Goal: Navigation & Orientation: Find specific page/section

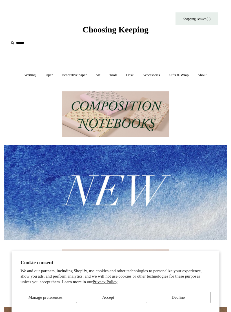
click at [100, 292] on button "Accept" at bounding box center [108, 296] width 65 height 11
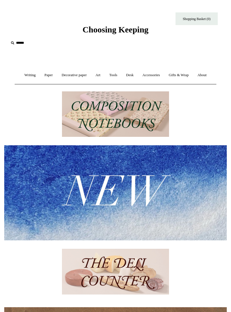
click at [23, 76] on link "Writing +" at bounding box center [30, 75] width 19 height 15
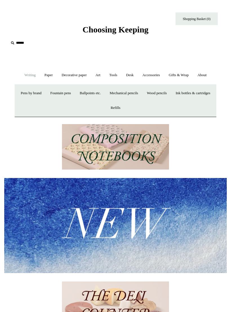
click at [41, 74] on link "Paper +" at bounding box center [49, 75] width 16 height 15
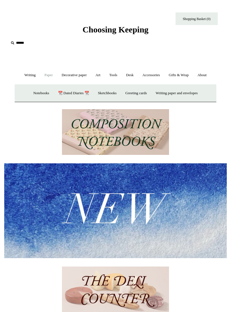
click at [65, 79] on link "Decorative paper +" at bounding box center [74, 75] width 33 height 15
click at [156, 97] on link "Japanese" at bounding box center [155, 93] width 21 height 15
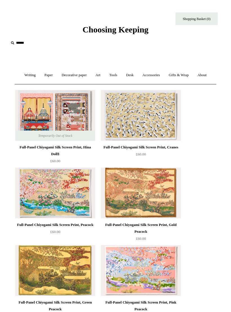
click at [98, 77] on link "Art +" at bounding box center [98, 75] width 13 height 15
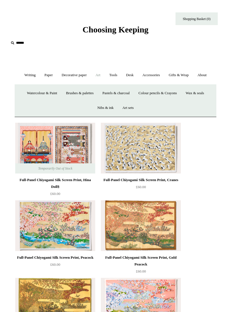
click at [112, 76] on link "Tools +" at bounding box center [113, 75] width 16 height 15
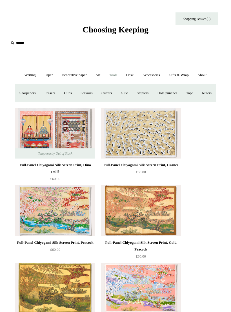
click at [149, 77] on link "Accessories +" at bounding box center [151, 75] width 25 height 15
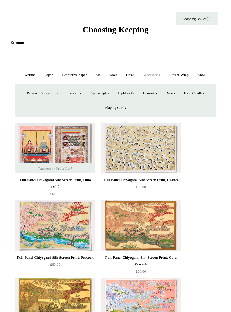
click at [130, 77] on link "Desk +" at bounding box center [130, 75] width 16 height 15
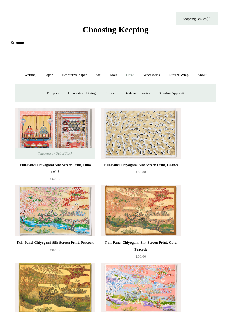
click at [44, 93] on link "Pen pots" at bounding box center [53, 93] width 20 height 15
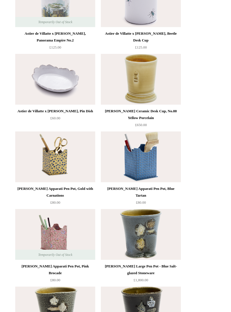
scroll to position [867, 0]
